Goal: Task Accomplishment & Management: Manage account settings

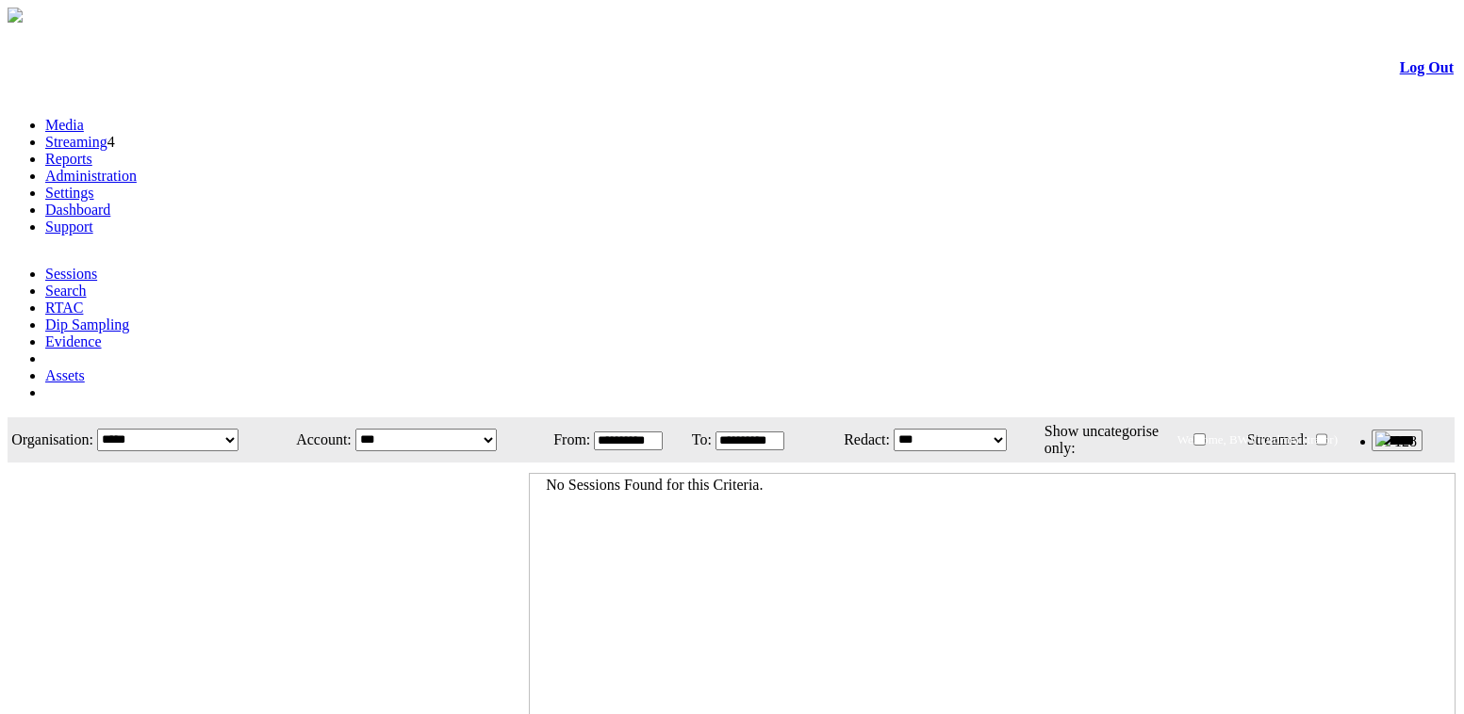
click at [137, 168] on link "Administration" at bounding box center [90, 176] width 91 height 16
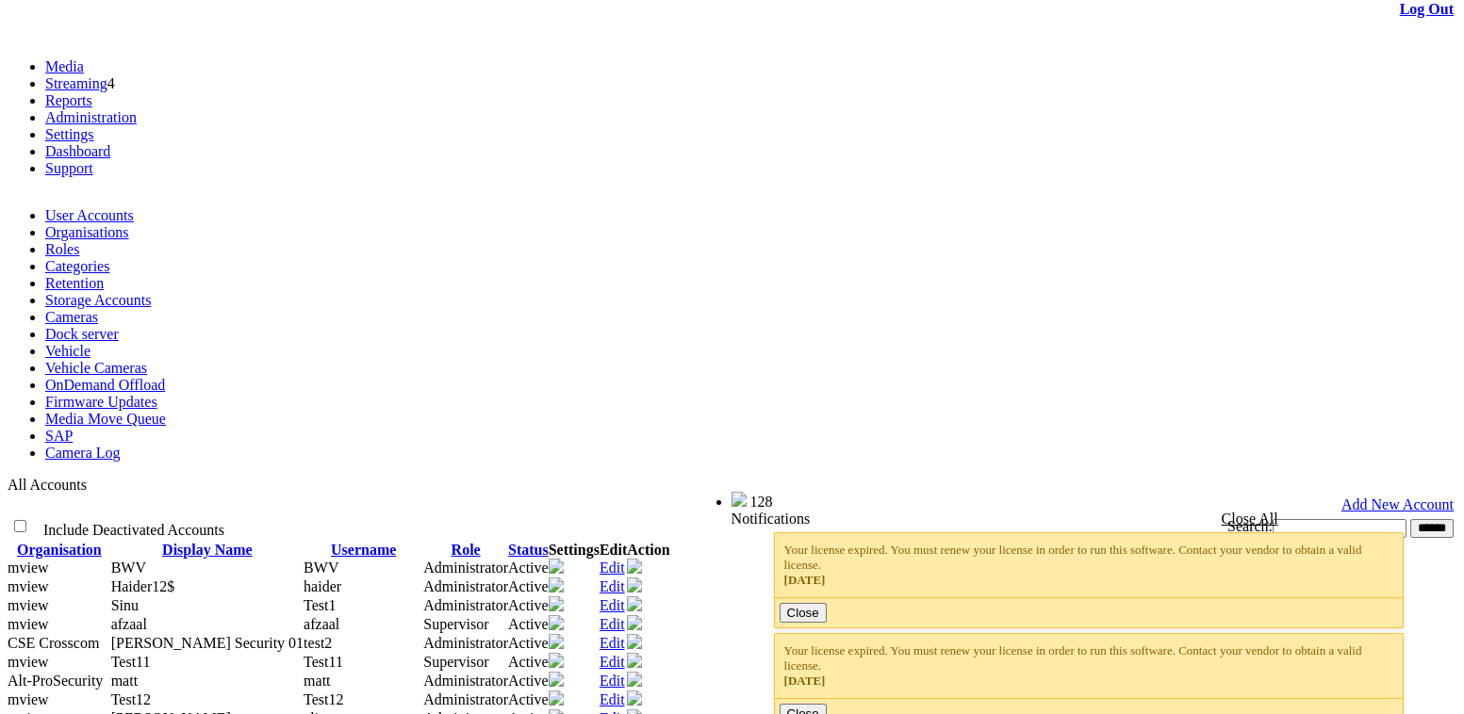
scroll to position [85, 0]
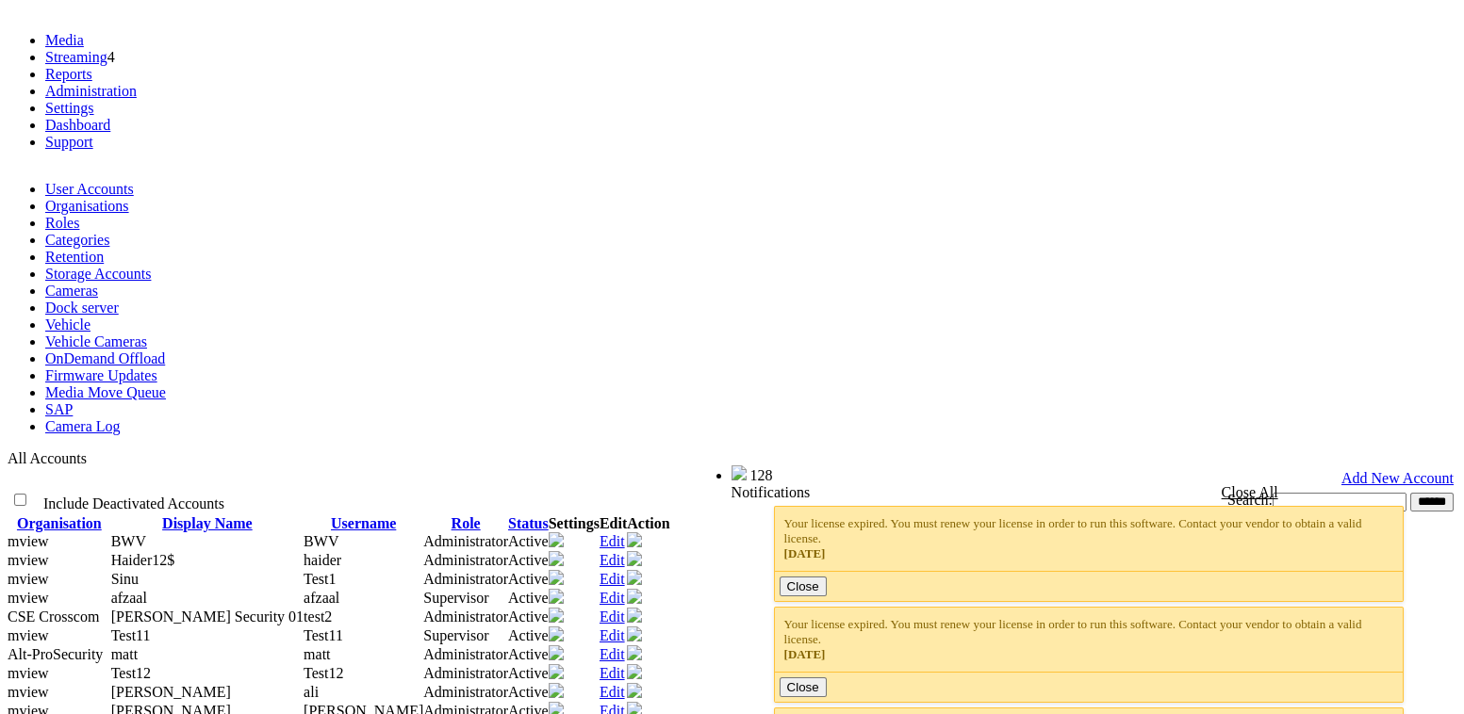
click at [147, 590] on span "afzaal" at bounding box center [129, 598] width 36 height 16
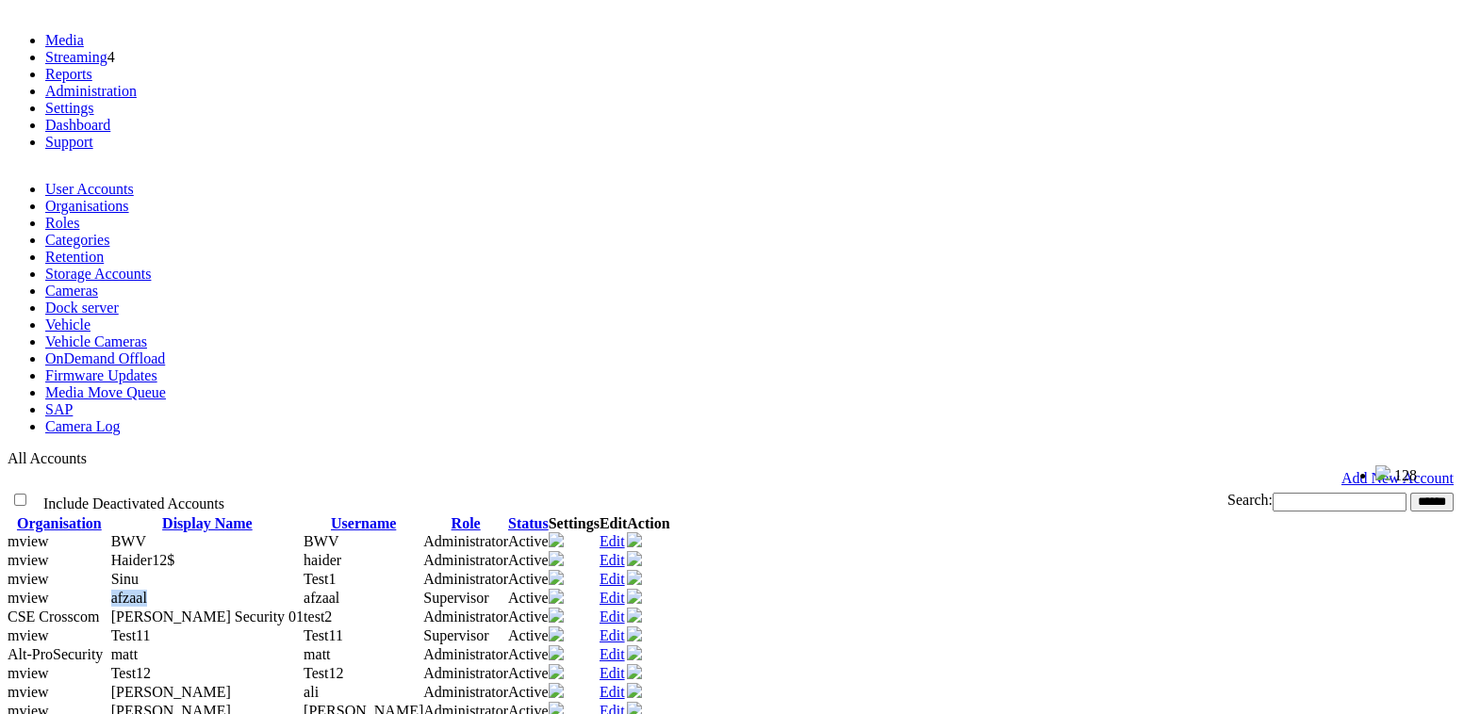
click at [147, 590] on span "afzaal" at bounding box center [129, 598] width 36 height 16
click at [625, 590] on link "Edit" at bounding box center [611, 598] width 25 height 16
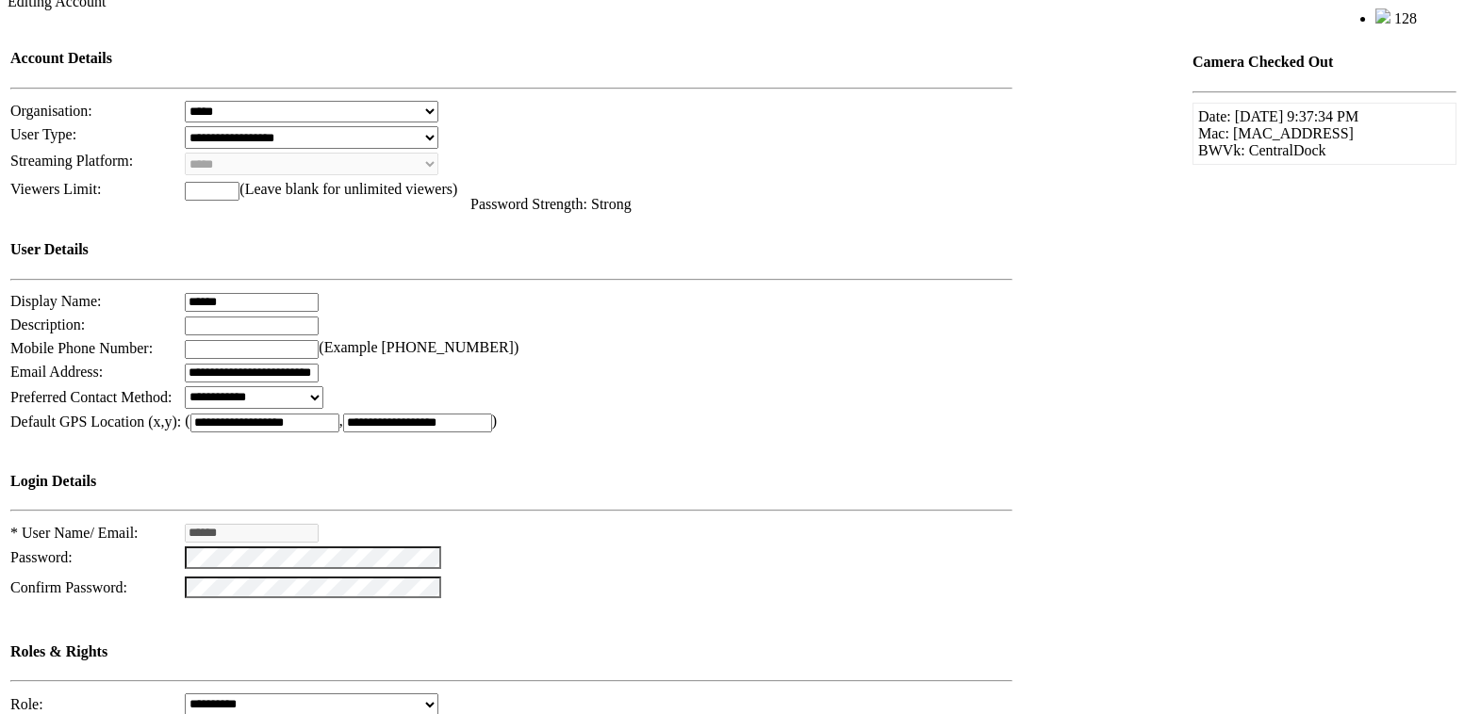
scroll to position [914, 0]
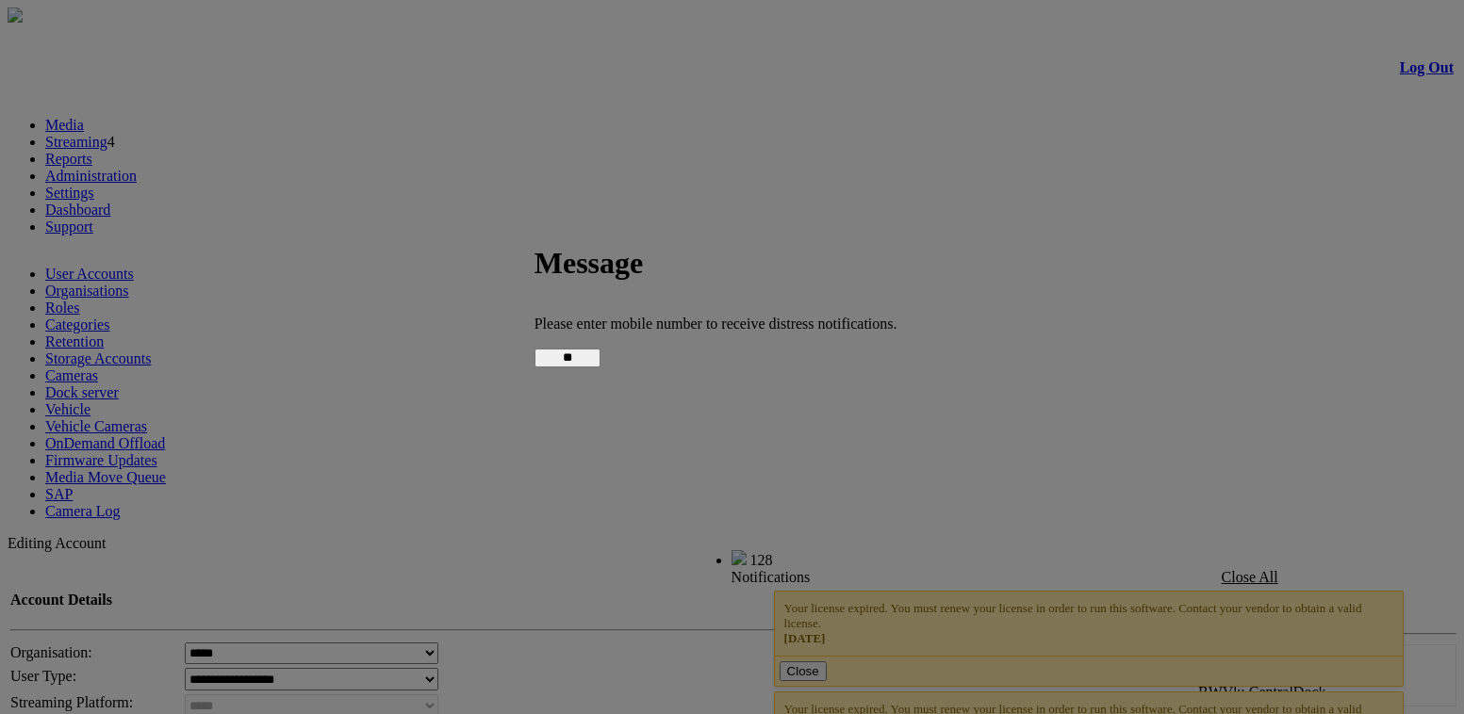
scroll to position [881, 0]
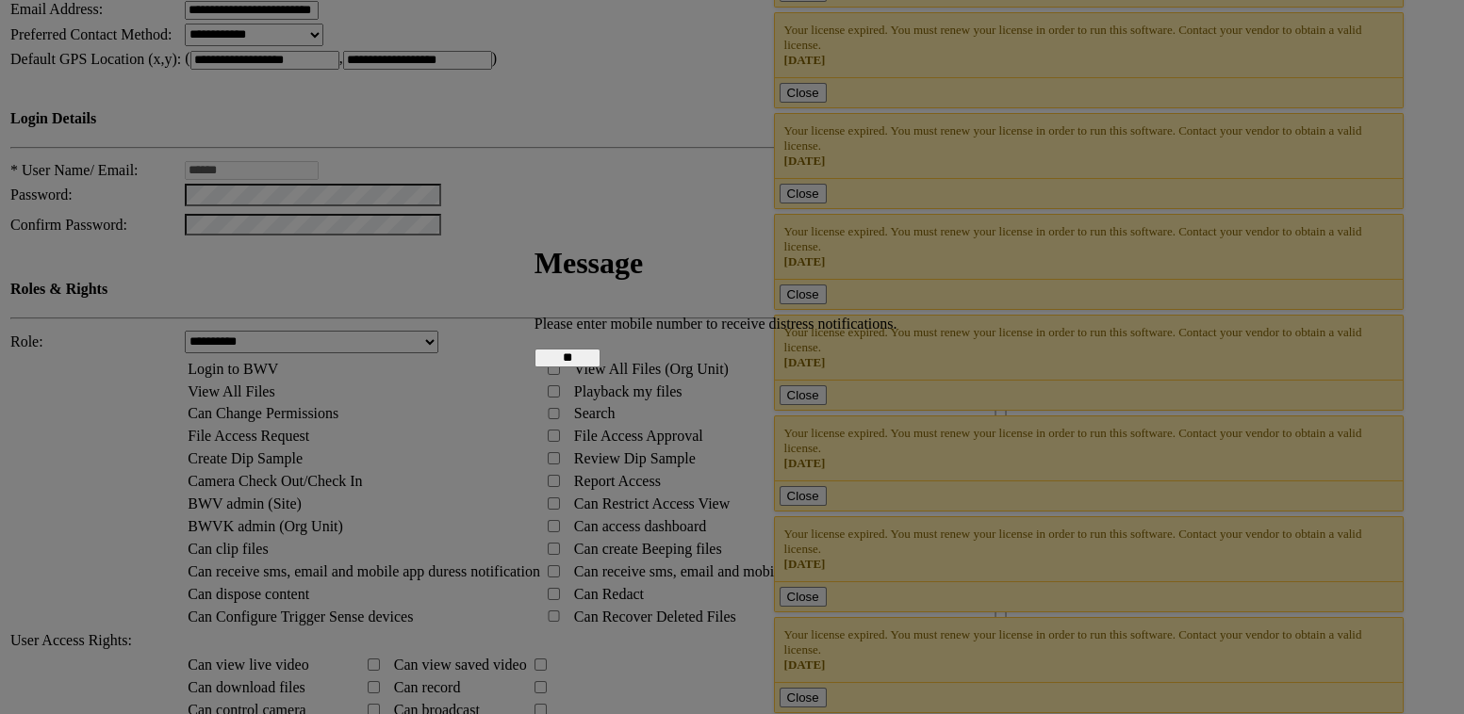
click at [600, 358] on input "**" at bounding box center [567, 358] width 66 height 19
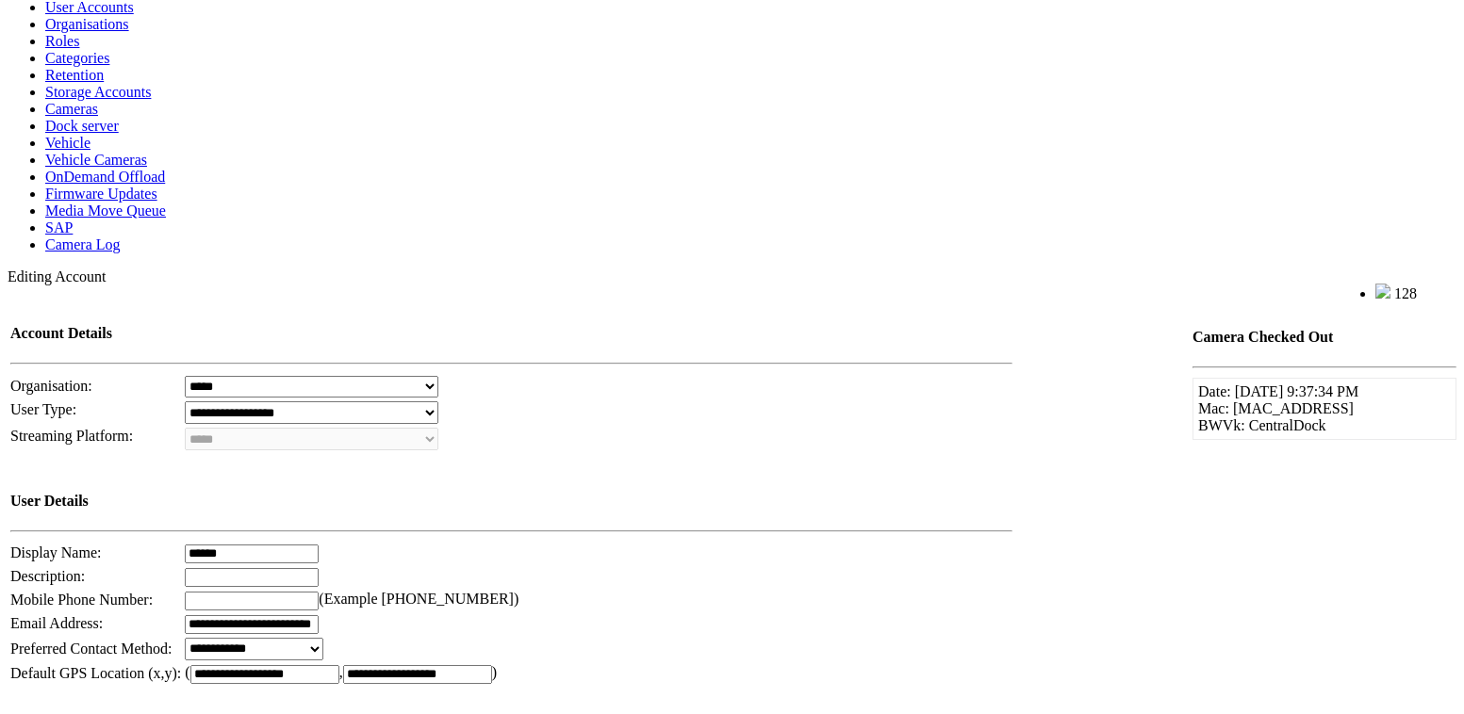
scroll to position [0, 0]
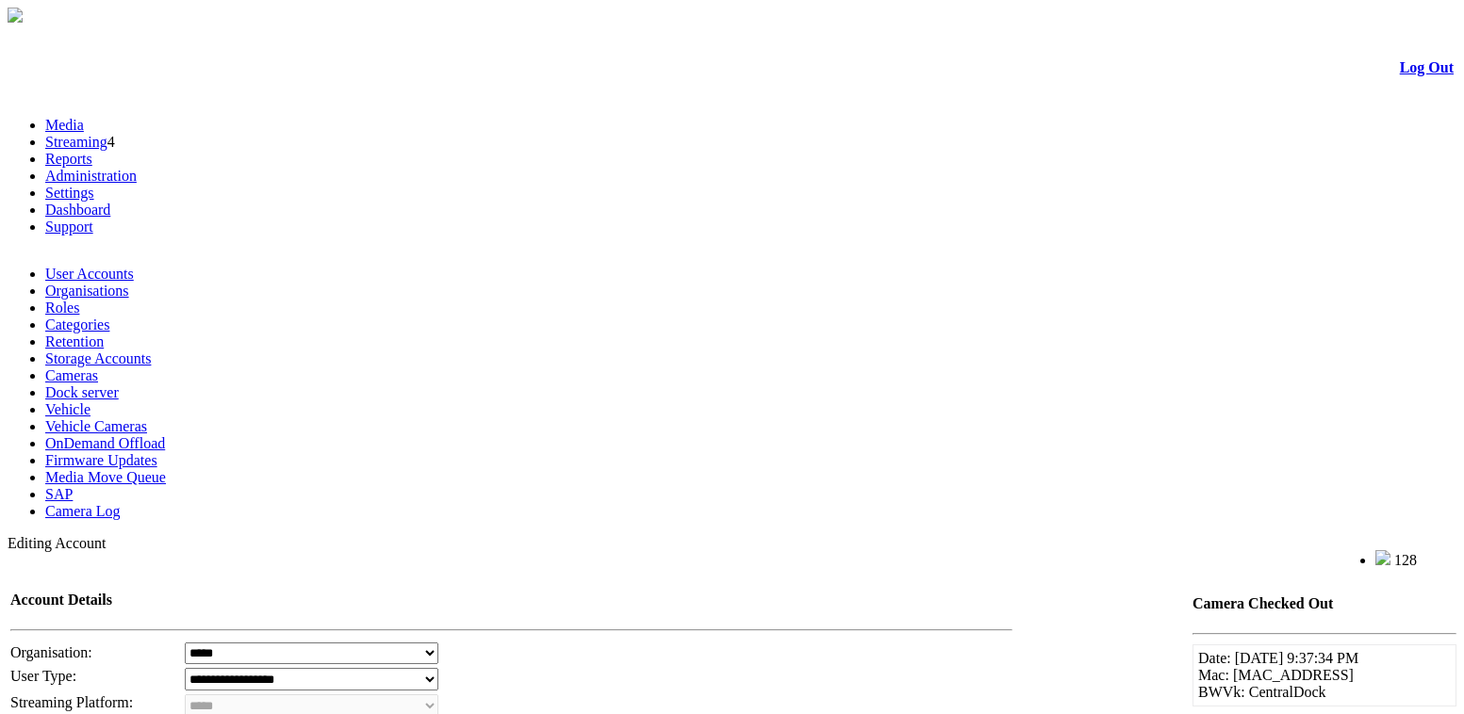
click at [1401, 74] on link "Log Out" at bounding box center [1427, 67] width 54 height 16
